Goal: Task Accomplishment & Management: Manage account settings

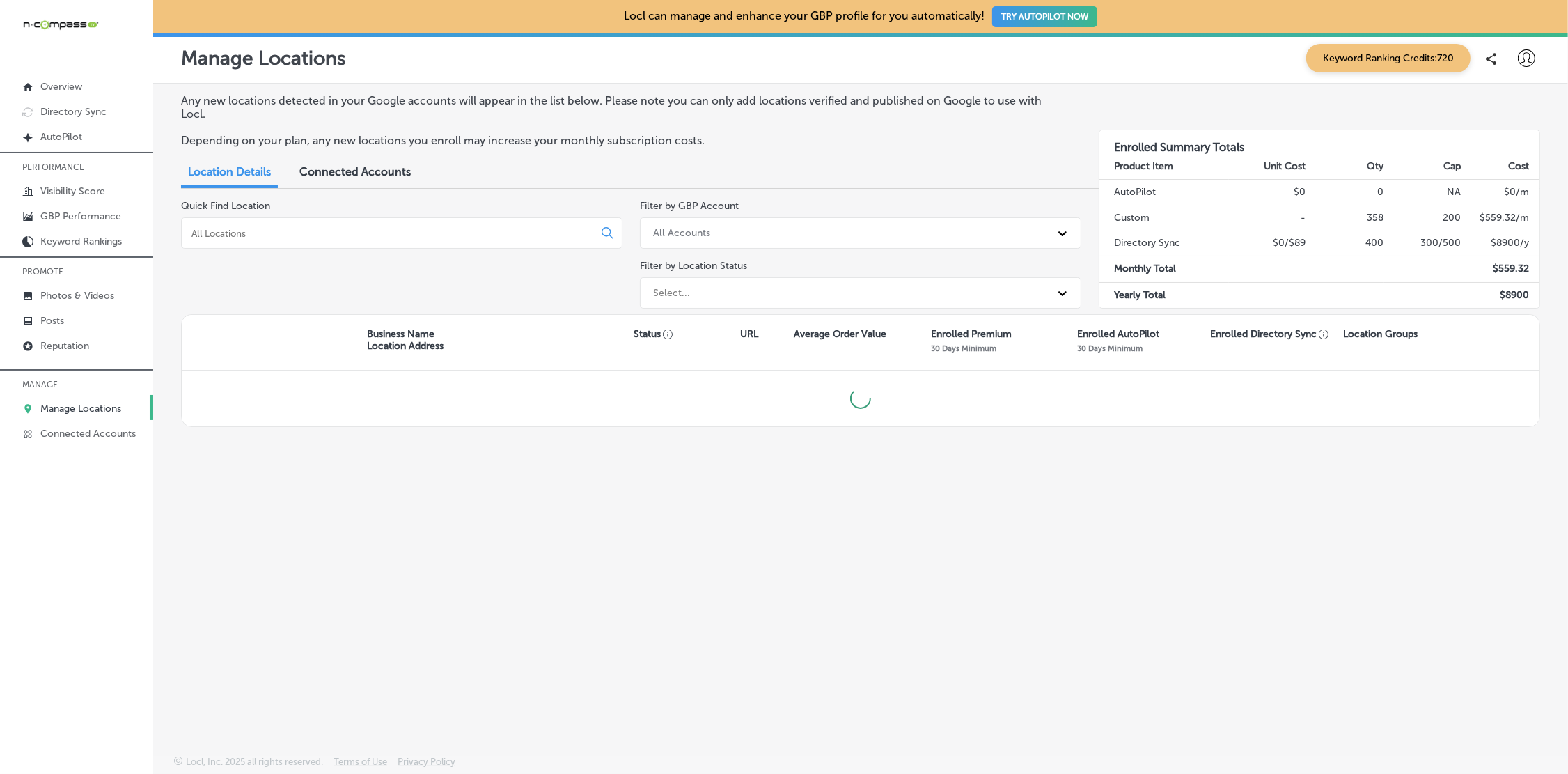
click at [425, 230] on input at bounding box center [390, 233] width 400 height 13
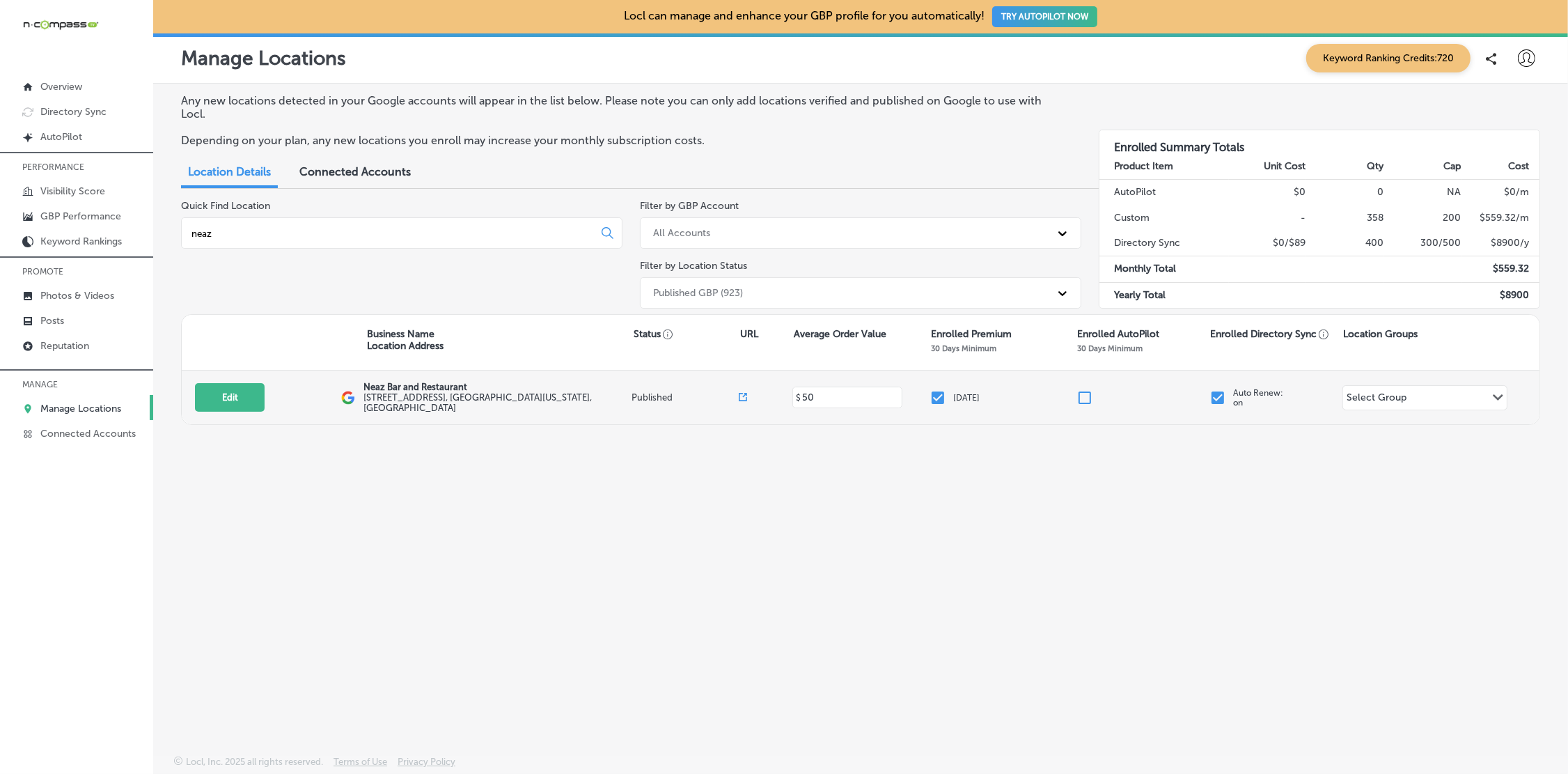
type input "neaz"
click at [939, 399] on input "checkbox" at bounding box center [938, 397] width 17 height 17
checkbox input "false"
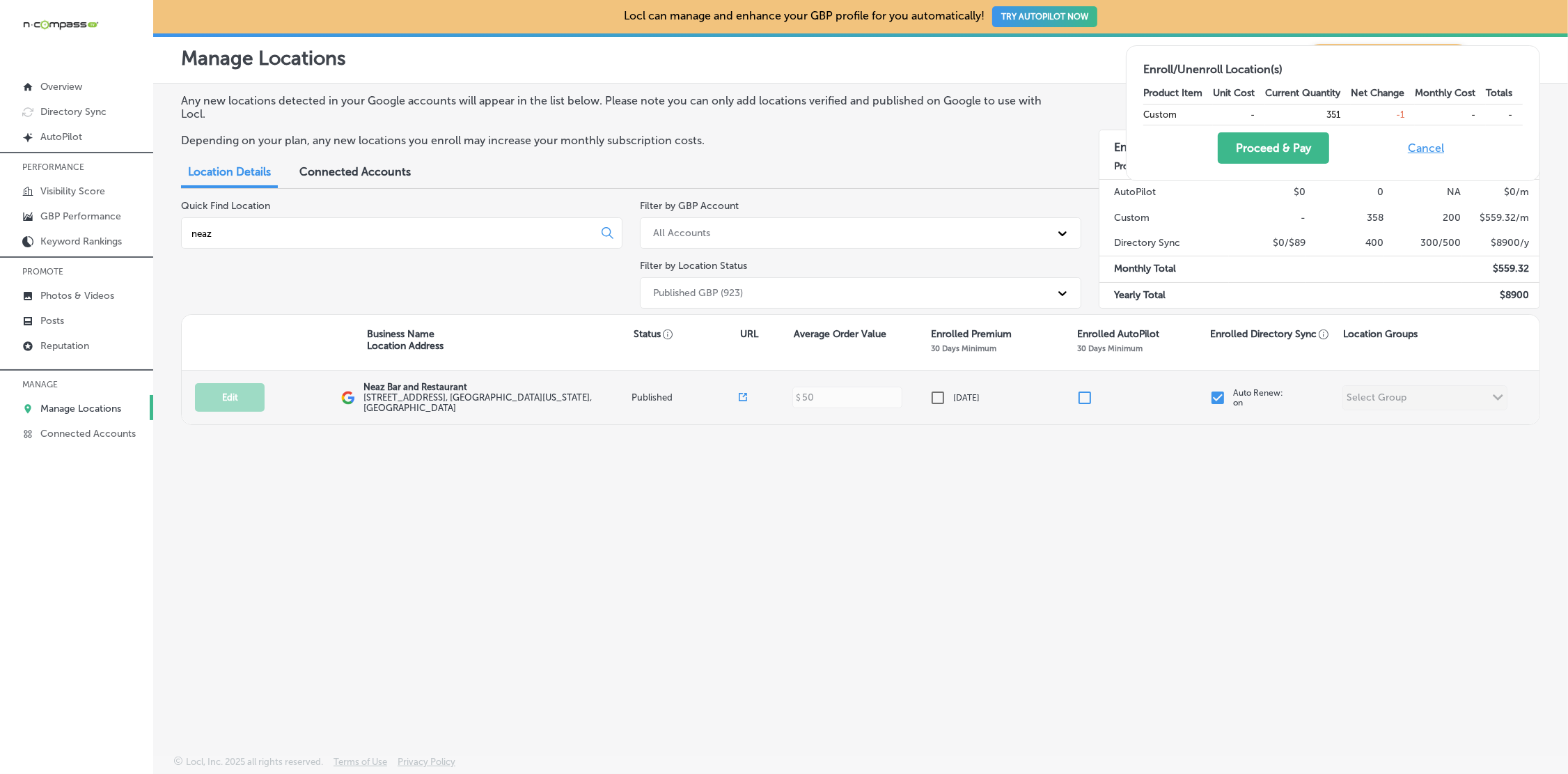
click at [1217, 393] on input "checkbox" at bounding box center [1218, 397] width 17 height 17
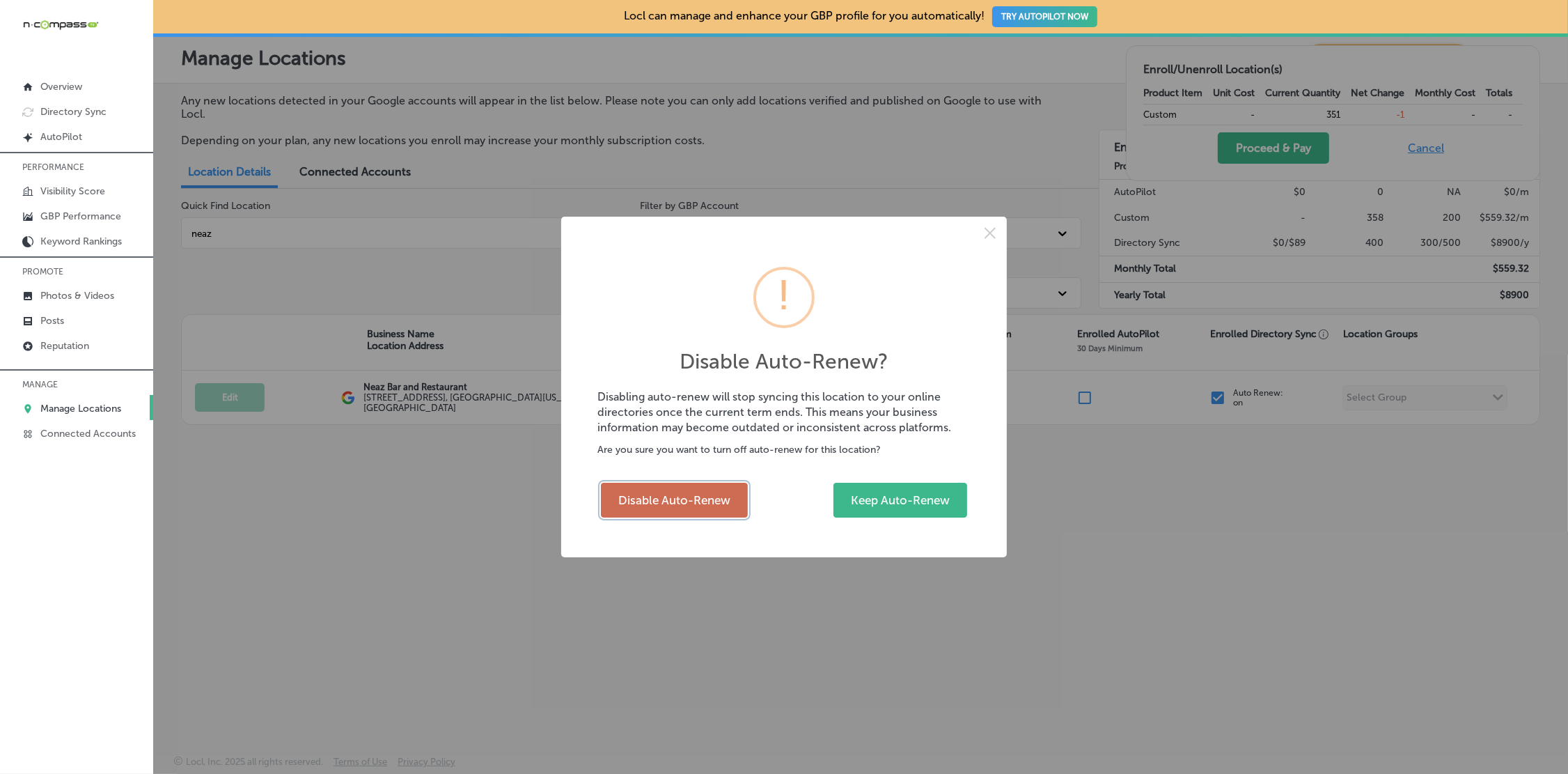
click at [691, 505] on button "Disable Auto-Renew" at bounding box center [674, 500] width 147 height 35
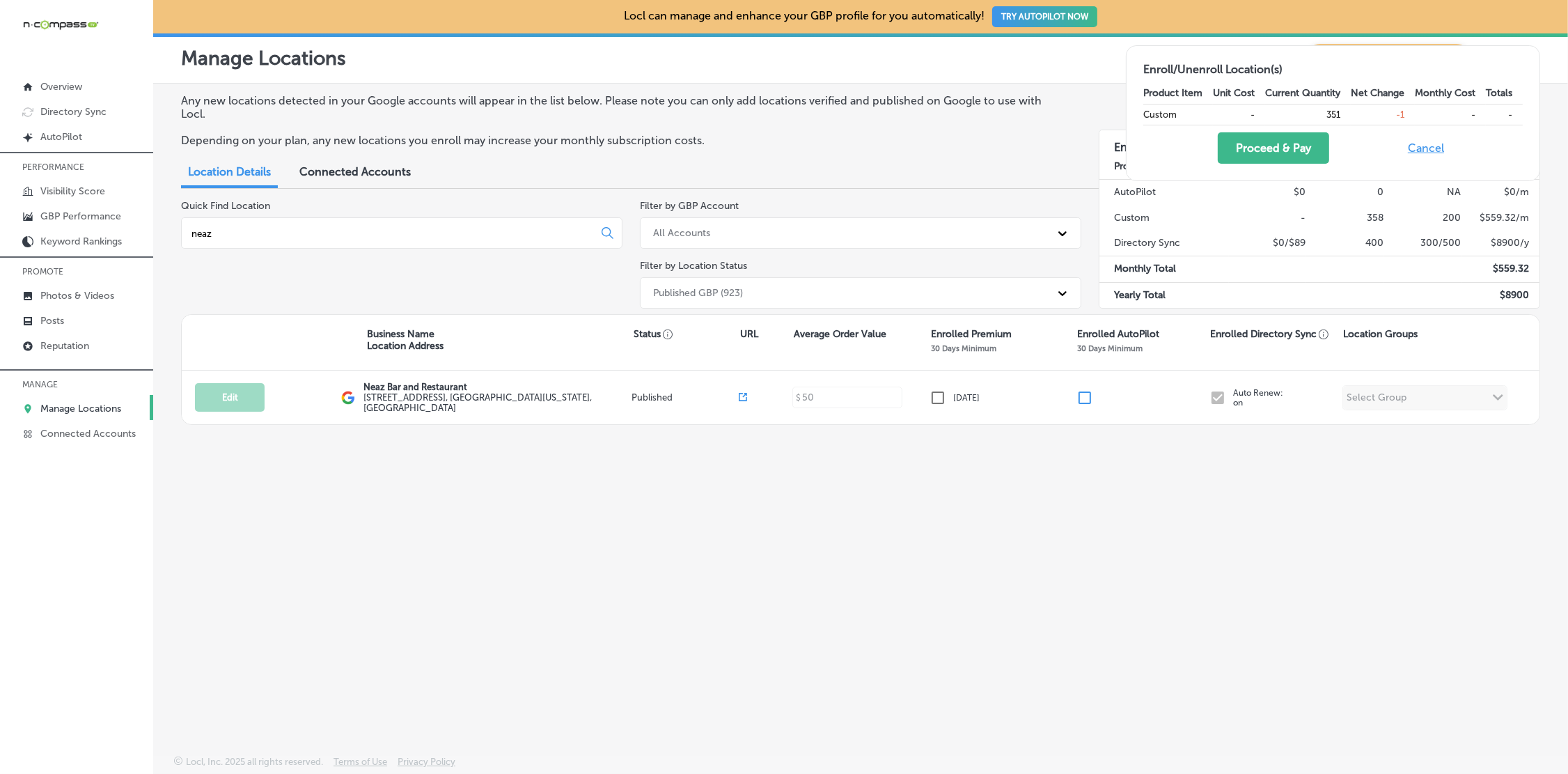
checkbox input "false"
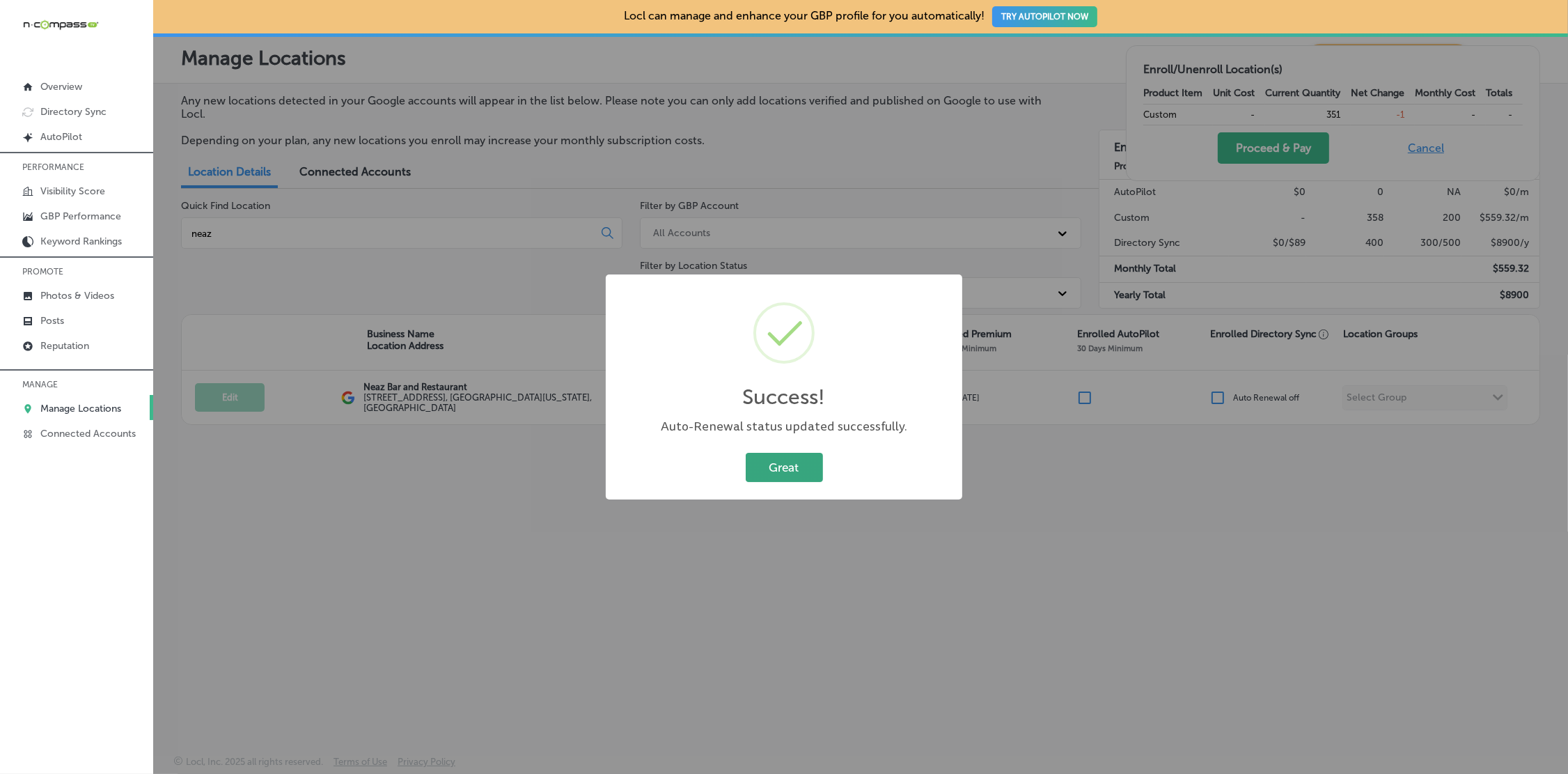
click at [789, 469] on button "Great" at bounding box center [784, 467] width 77 height 29
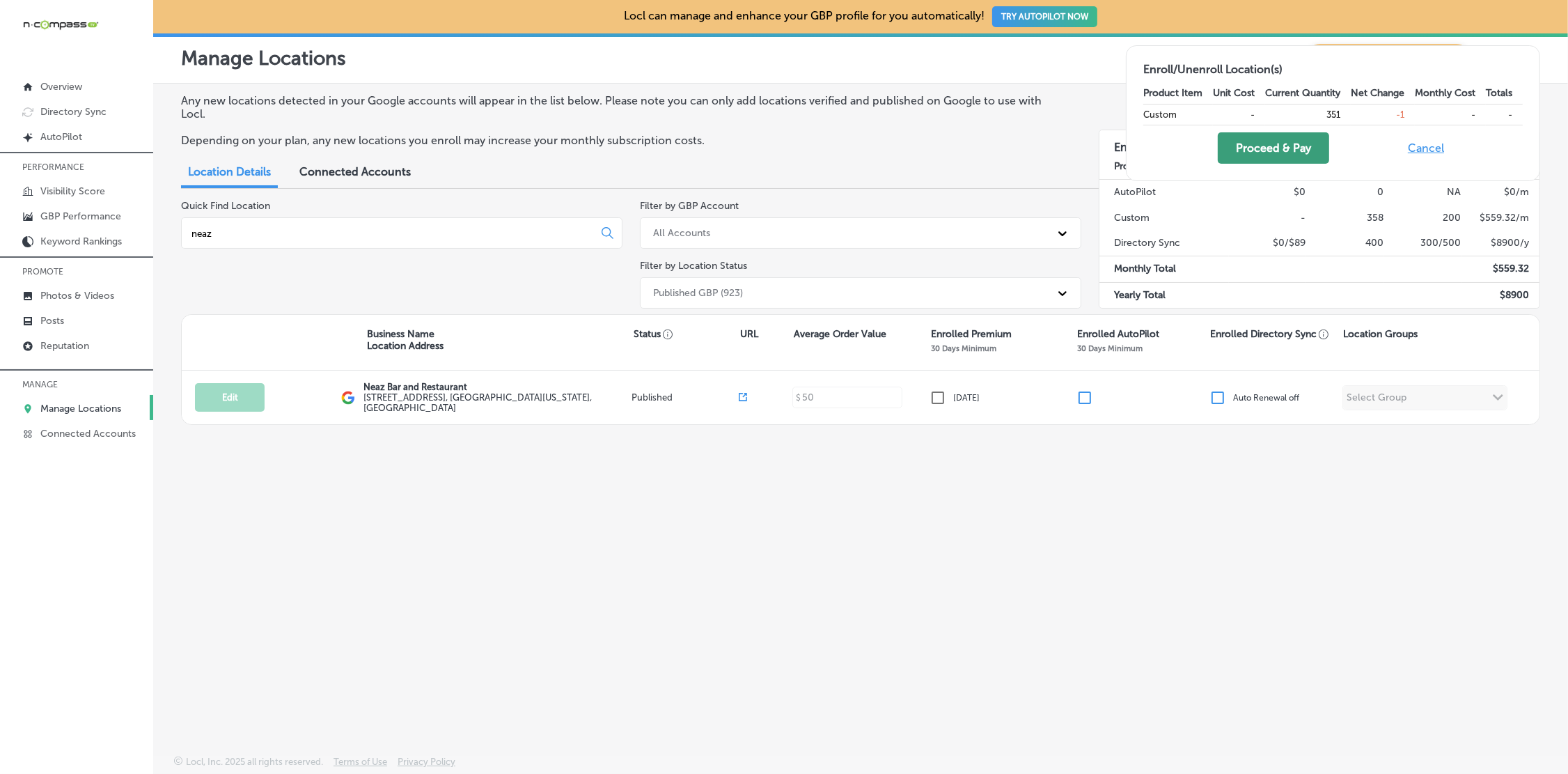
click at [1266, 154] on button "Proceed & Pay" at bounding box center [1273, 148] width 111 height 31
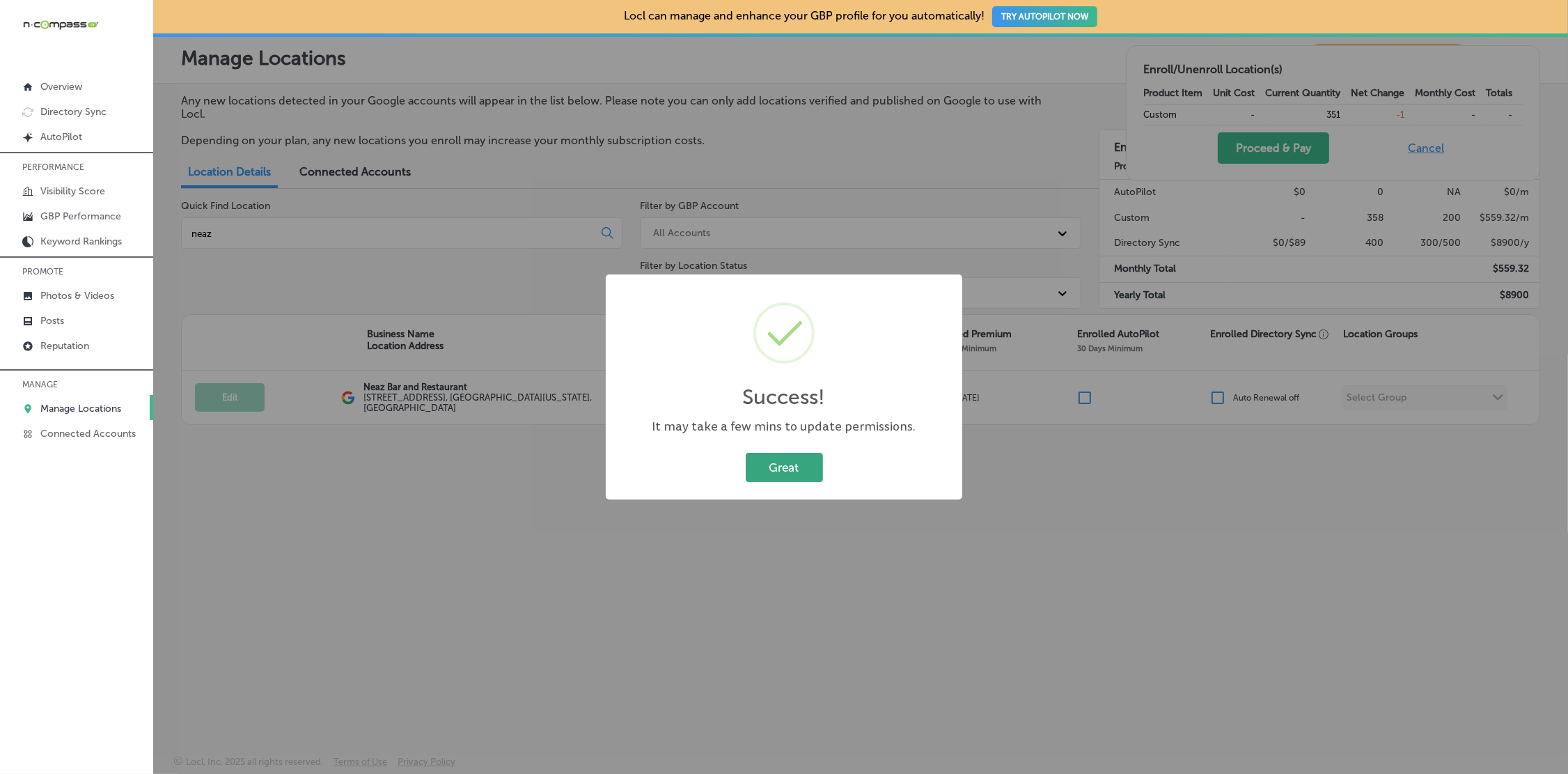
click at [770, 481] on button "Great" at bounding box center [784, 467] width 77 height 29
